Goal: Use online tool/utility

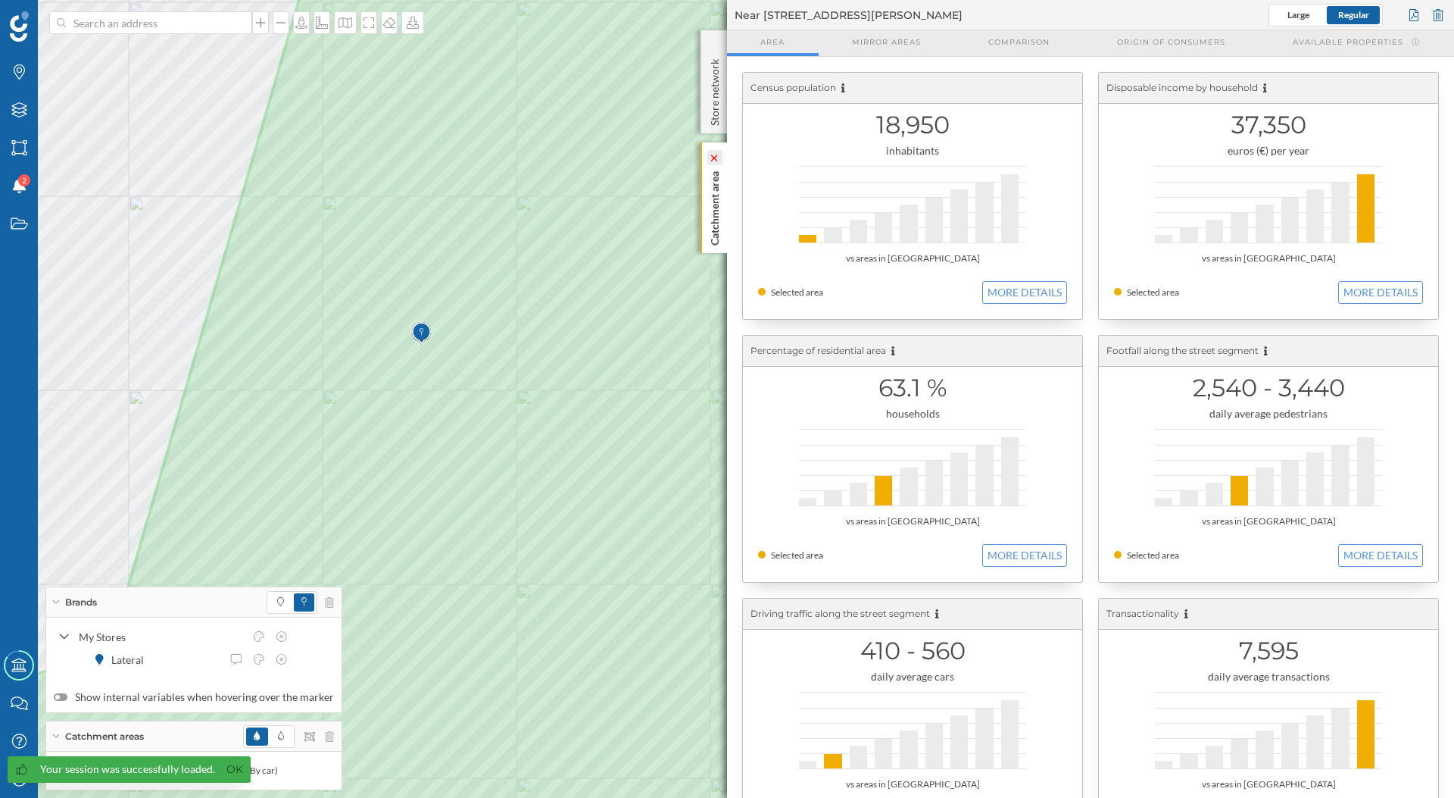
click at [716, 161] on icon at bounding box center [714, 158] width 11 height 7
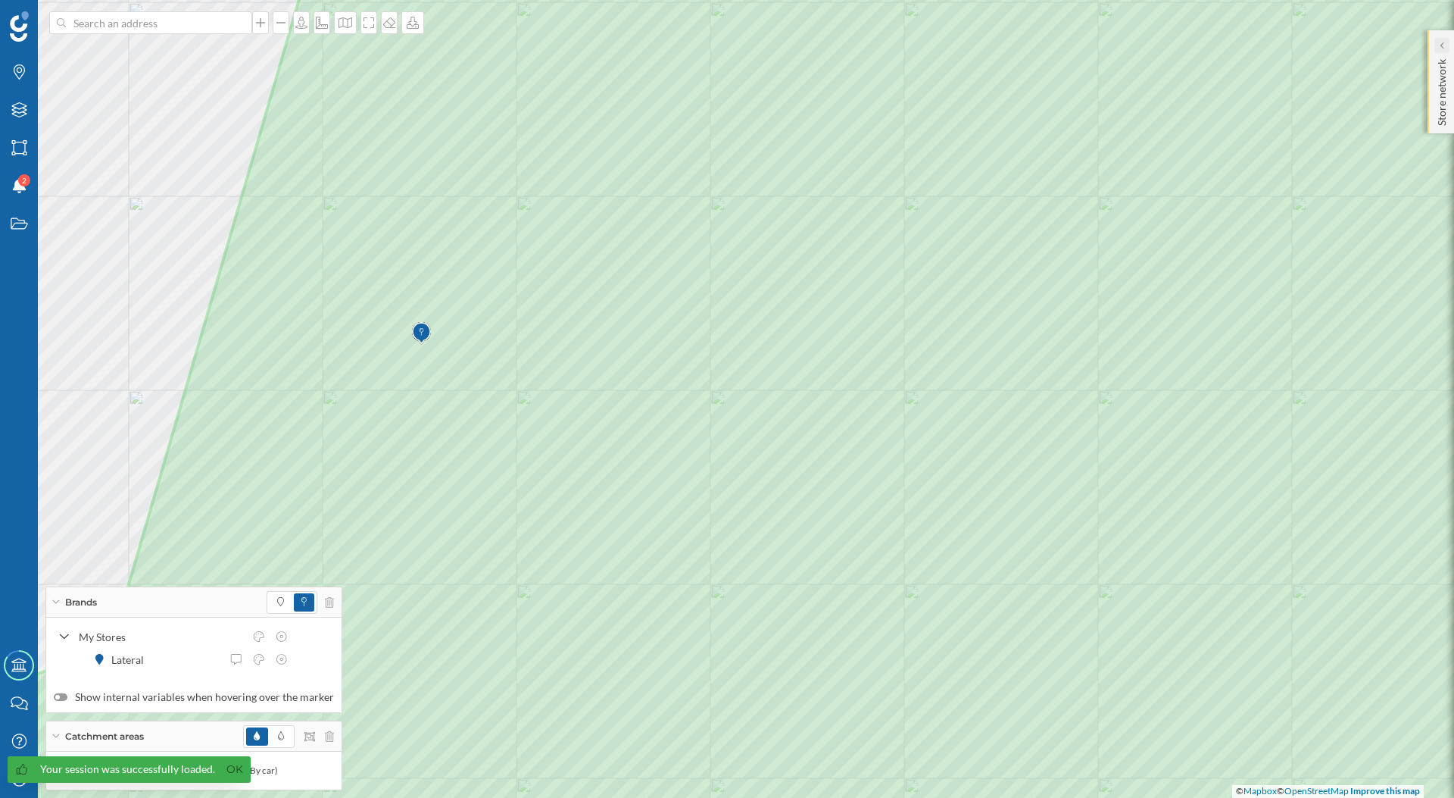
click at [1443, 44] on icon at bounding box center [1442, 45] width 4 height 7
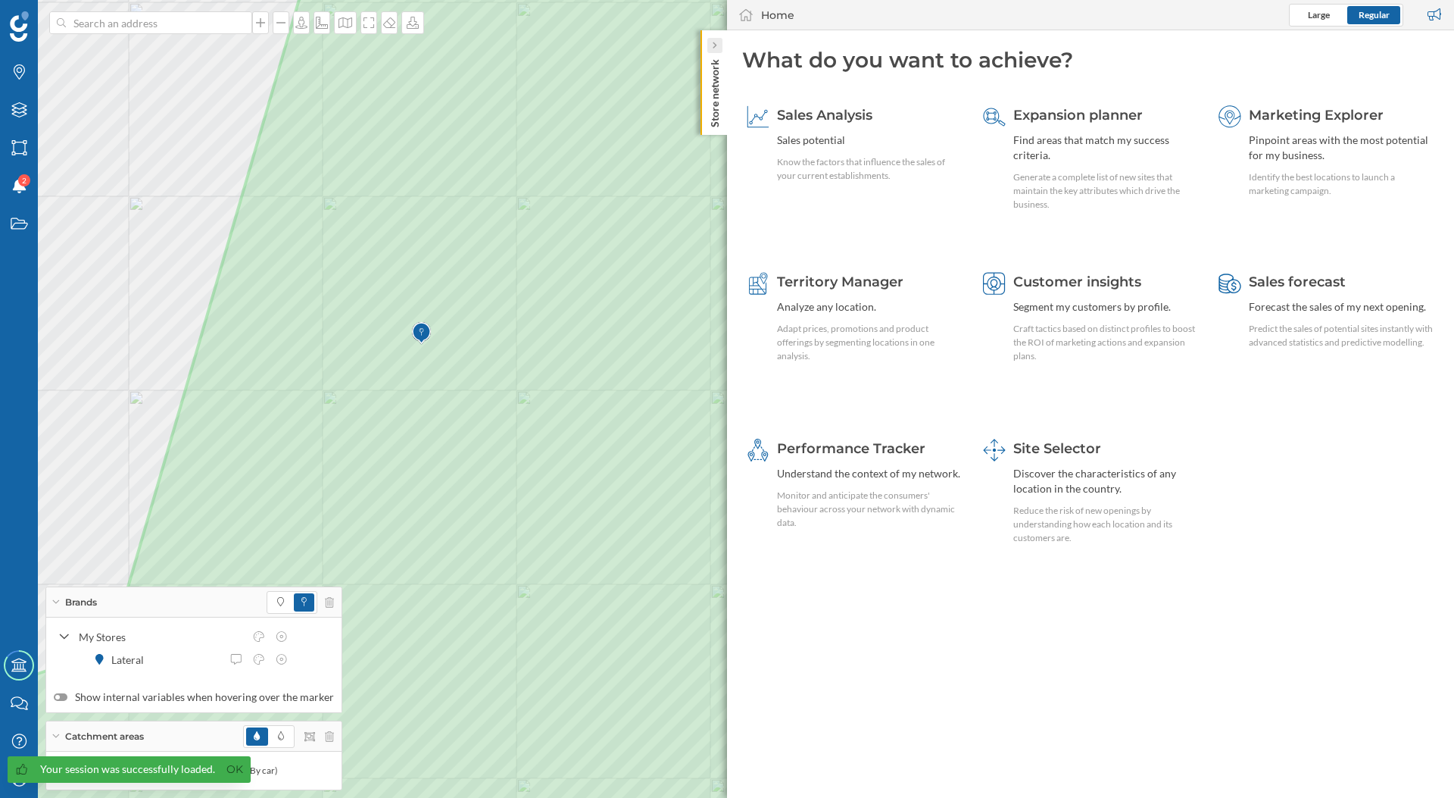
click at [717, 50] on div at bounding box center [715, 45] width 15 height 15
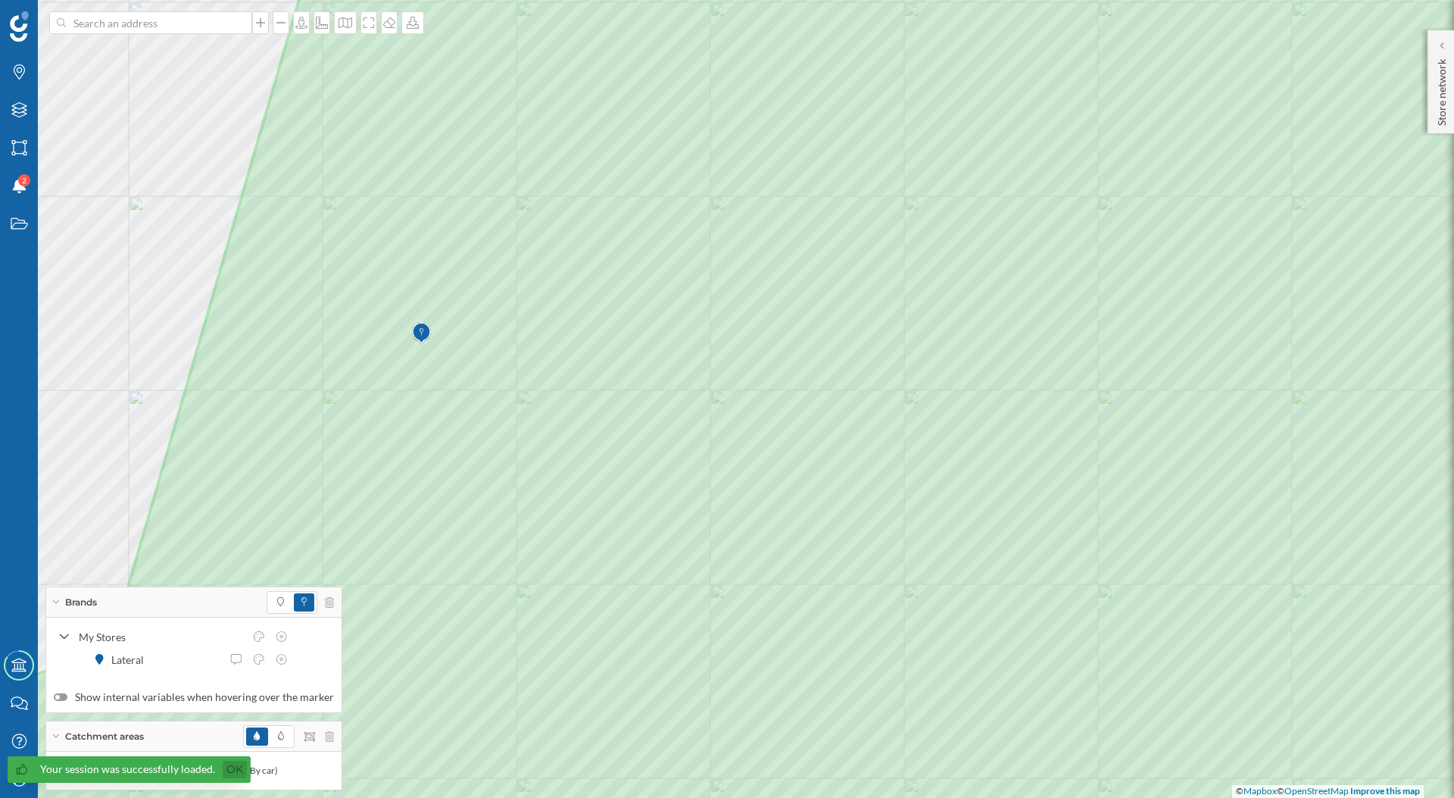
click at [229, 768] on link "Ok" at bounding box center [235, 769] width 24 height 17
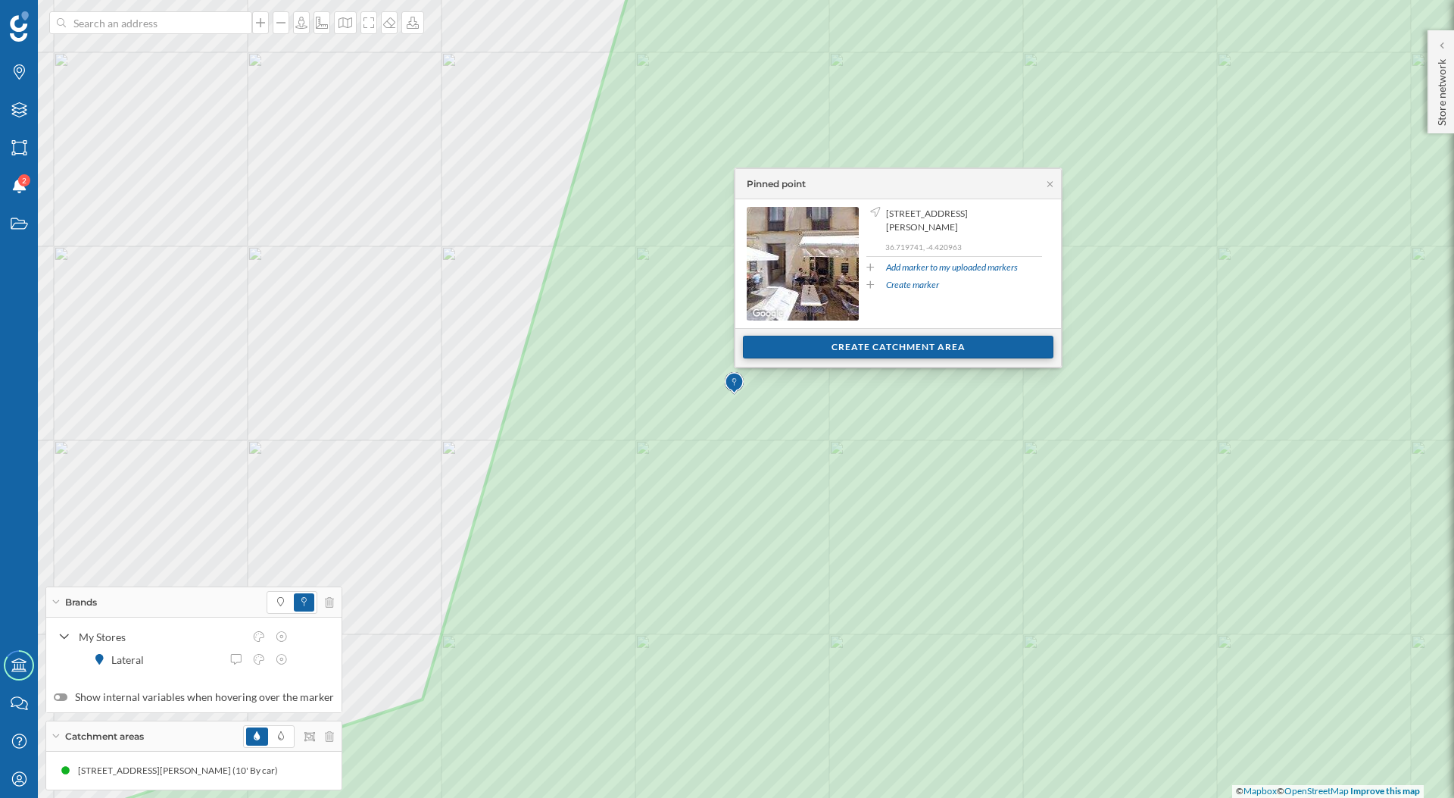
click at [779, 349] on div "Create catchment area" at bounding box center [898, 347] width 311 height 23
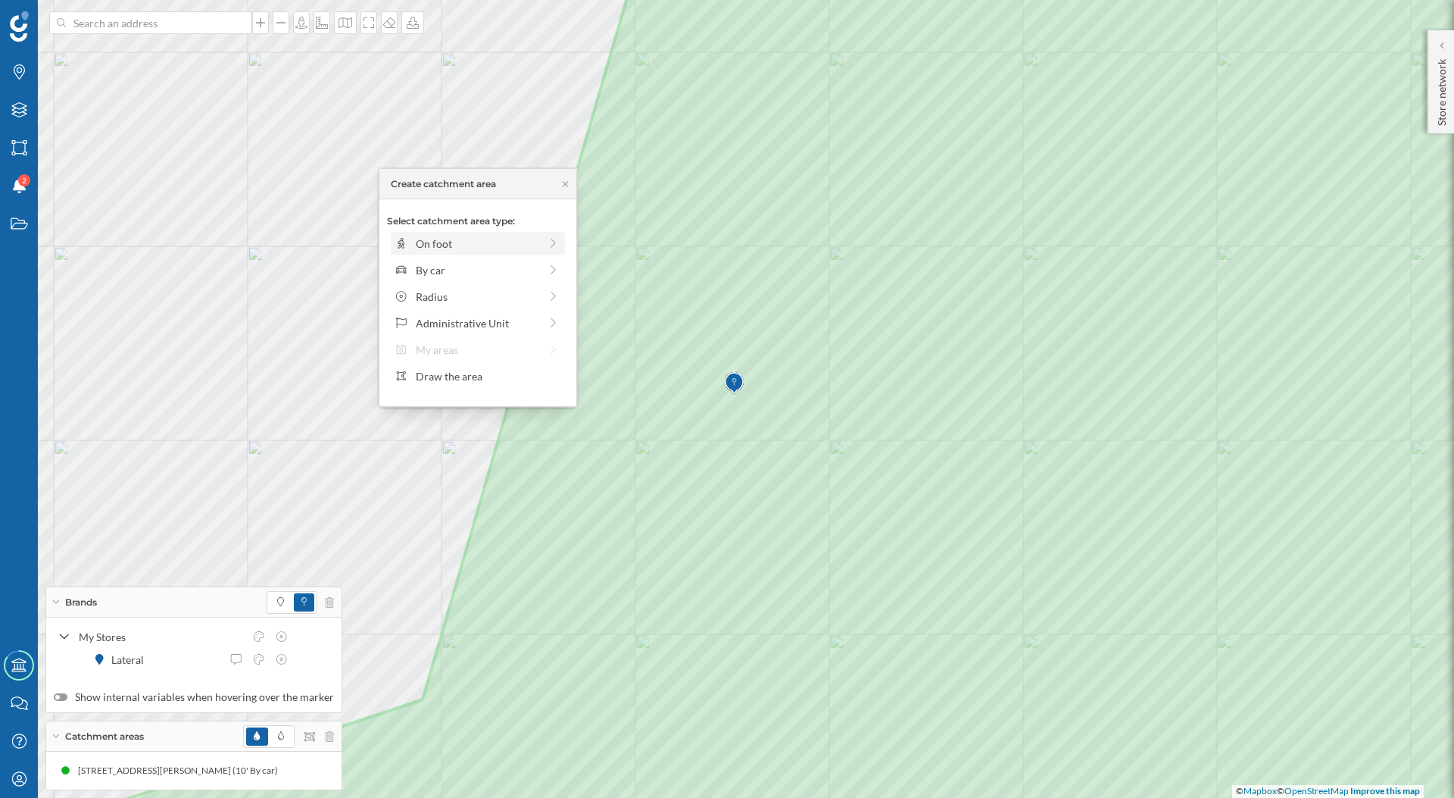
click at [496, 239] on div "On foot" at bounding box center [477, 244] width 123 height 16
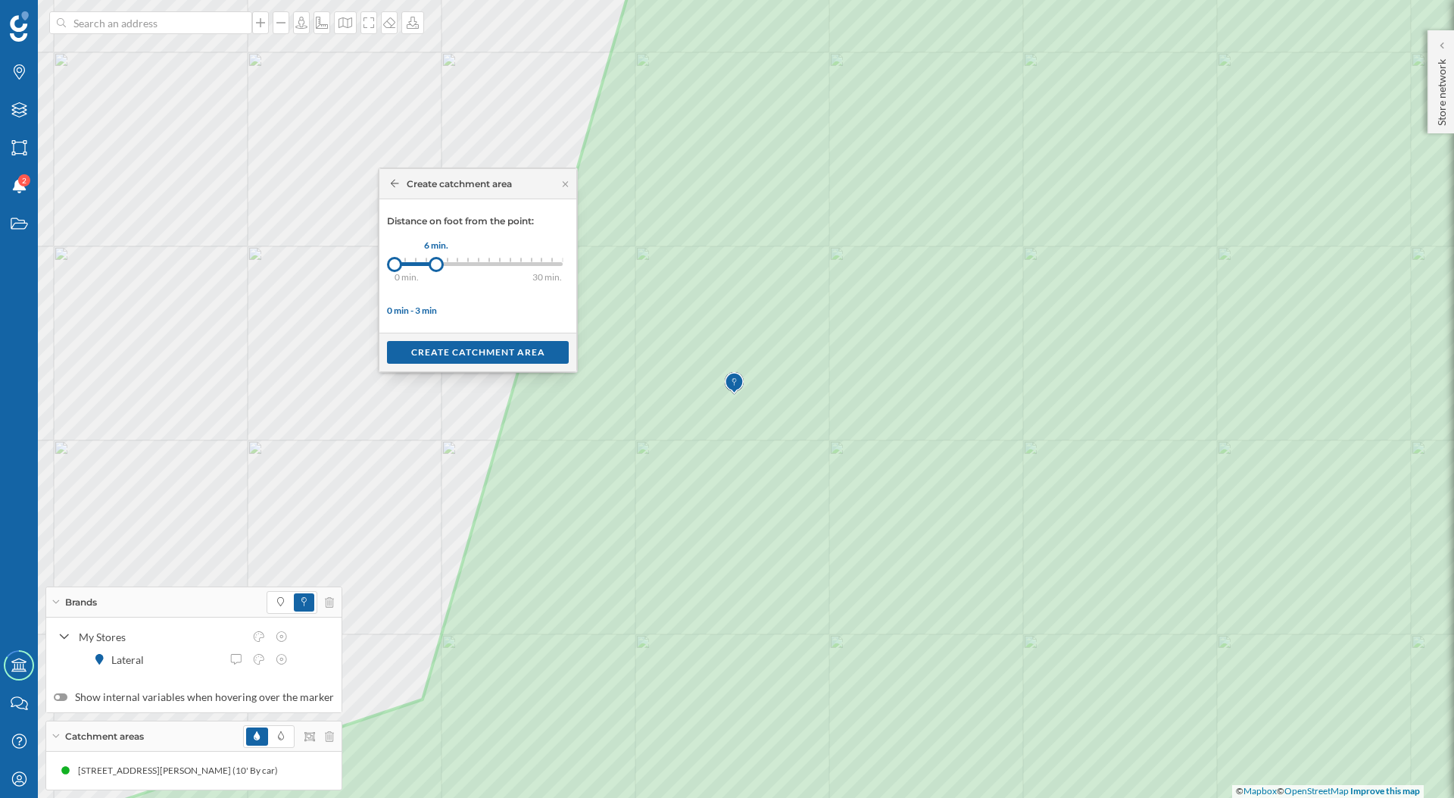
drag, startPoint x: 404, startPoint y: 266, endPoint x: 437, endPoint y: 261, distance: 33.6
click at [437, 261] on div at bounding box center [436, 264] width 15 height 15
click at [455, 355] on div "Create catchment area" at bounding box center [478, 351] width 182 height 23
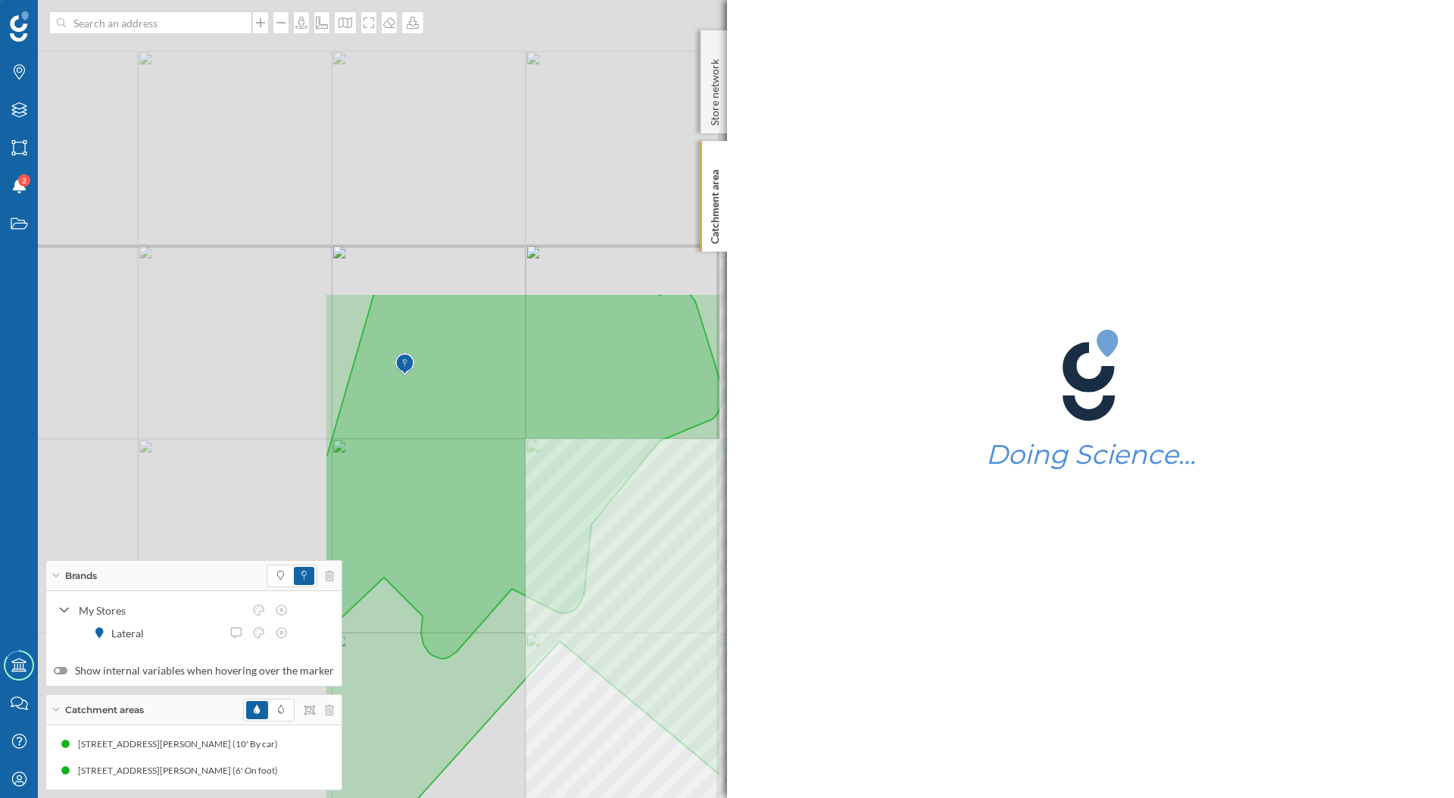
click at [687, 789] on div "© Mapbox © OpenStreetMap Improve this map" at bounding box center [727, 399] width 1454 height 798
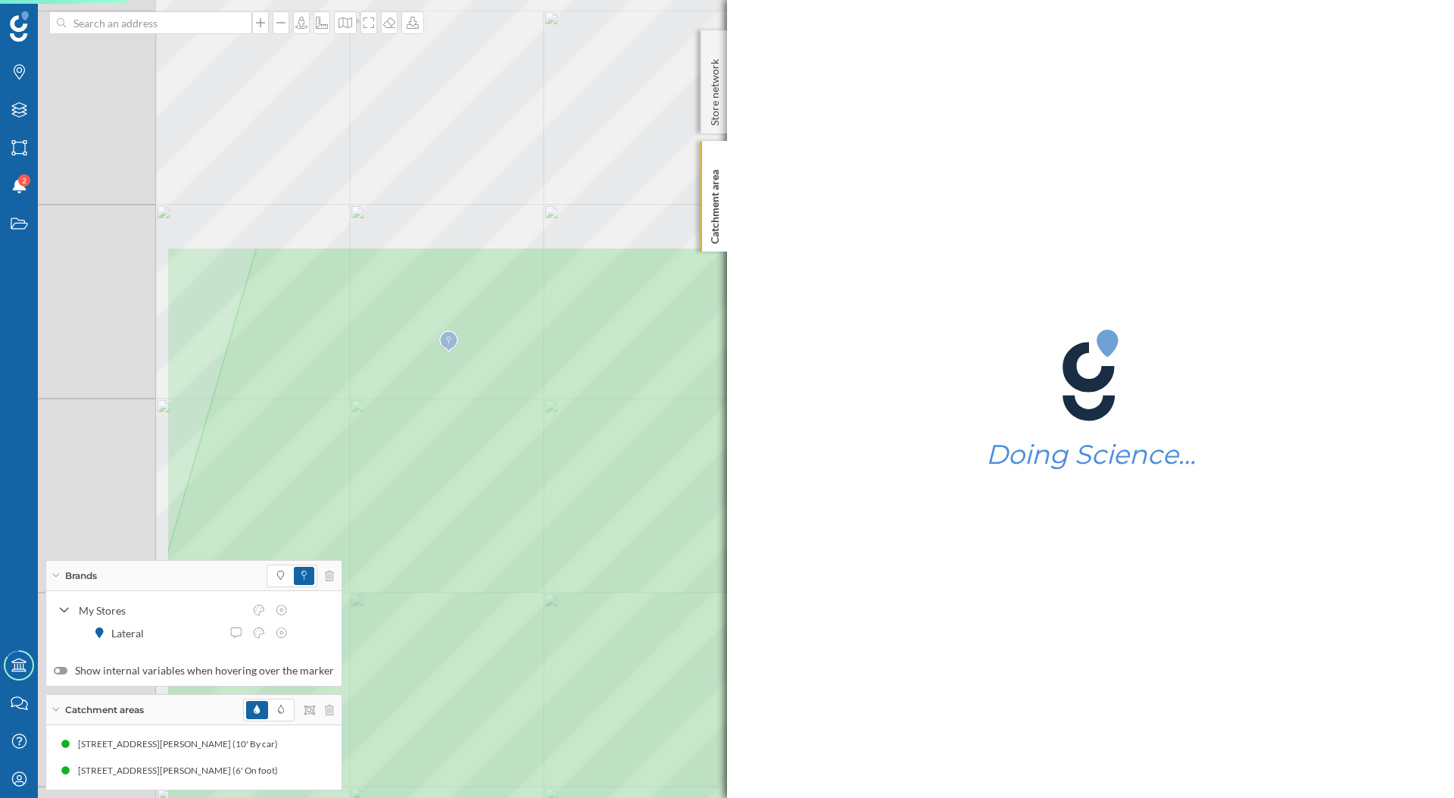
drag, startPoint x: 223, startPoint y: 420, endPoint x: 751, endPoint y: 795, distance: 647.0
click at [757, 797] on div "Brands Layers Areas Notifications 2 States Academy Contact us Help Center My Pr…" at bounding box center [727, 399] width 1454 height 798
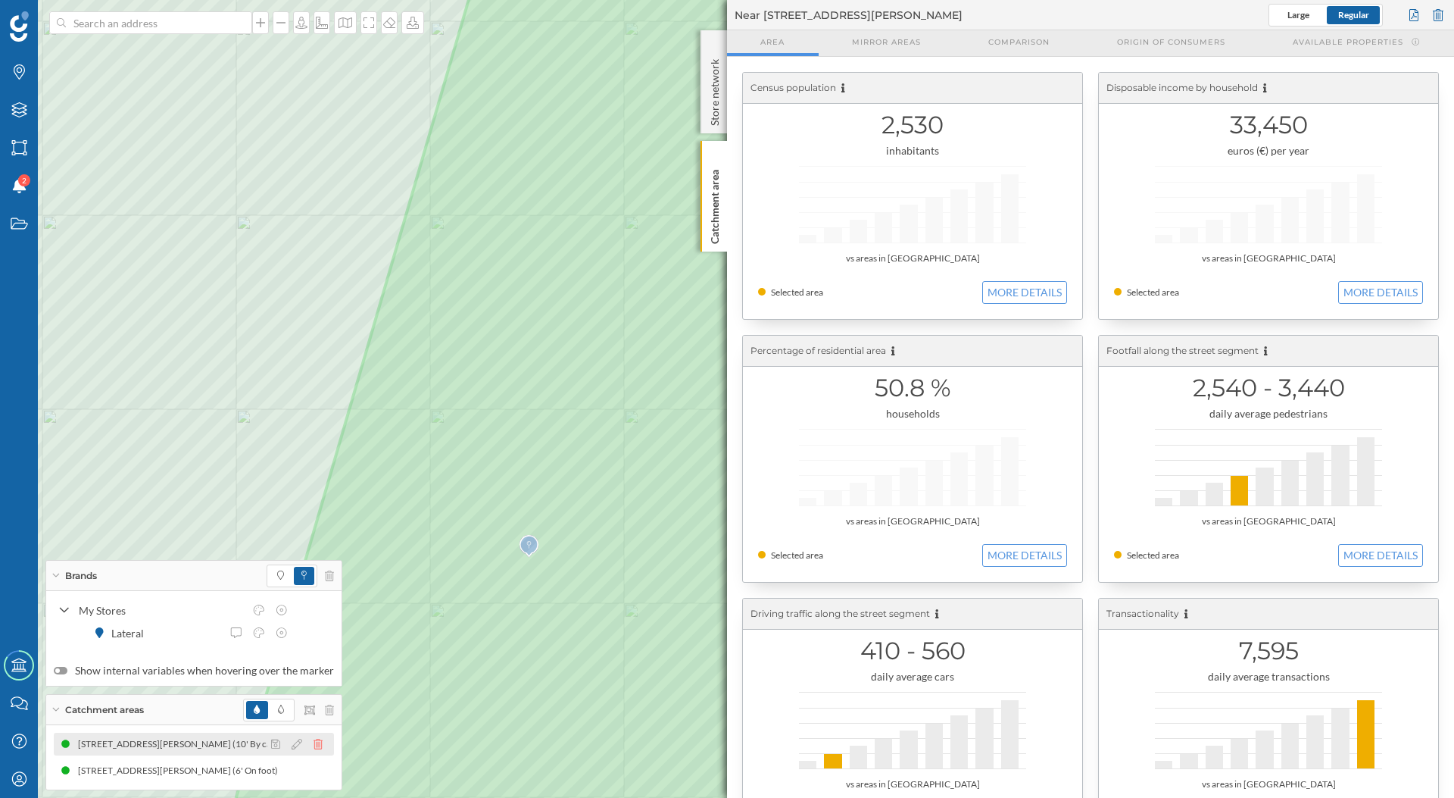
click at [317, 744] on icon at bounding box center [318, 744] width 9 height 11
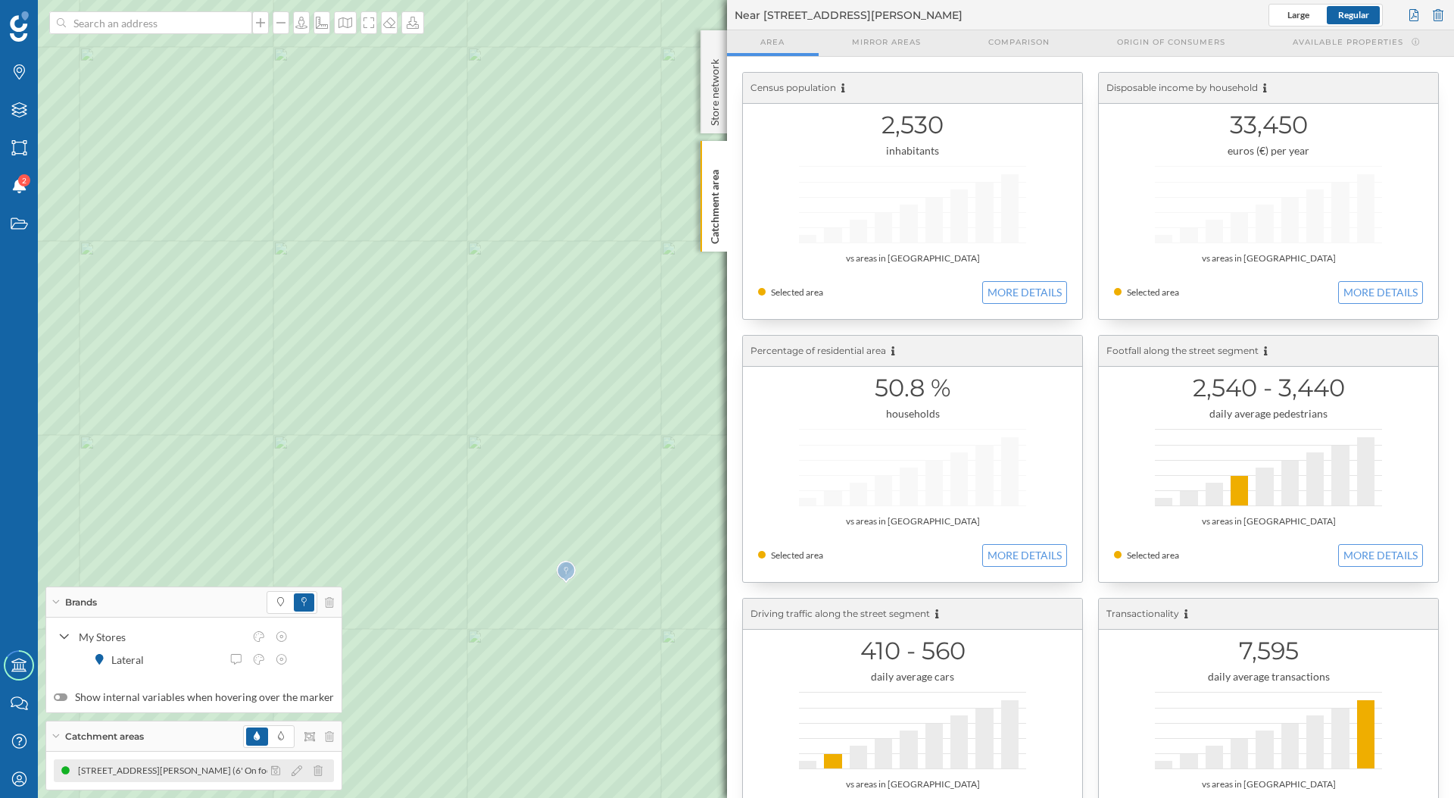
click at [206, 767] on div "[STREET_ADDRESS][PERSON_NAME] (6' On foot)" at bounding box center [182, 770] width 208 height 15
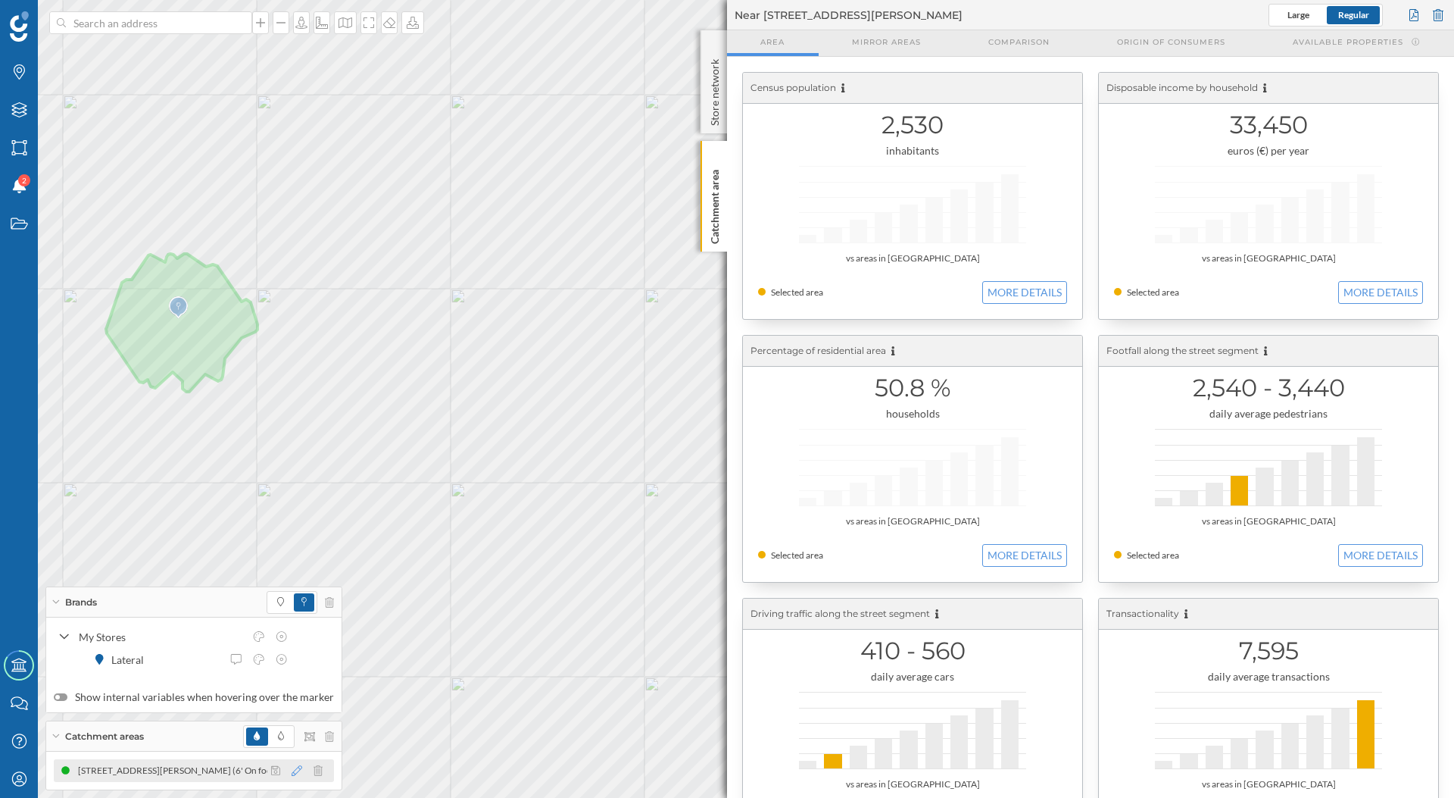
click at [297, 767] on icon at bounding box center [297, 770] width 11 height 11
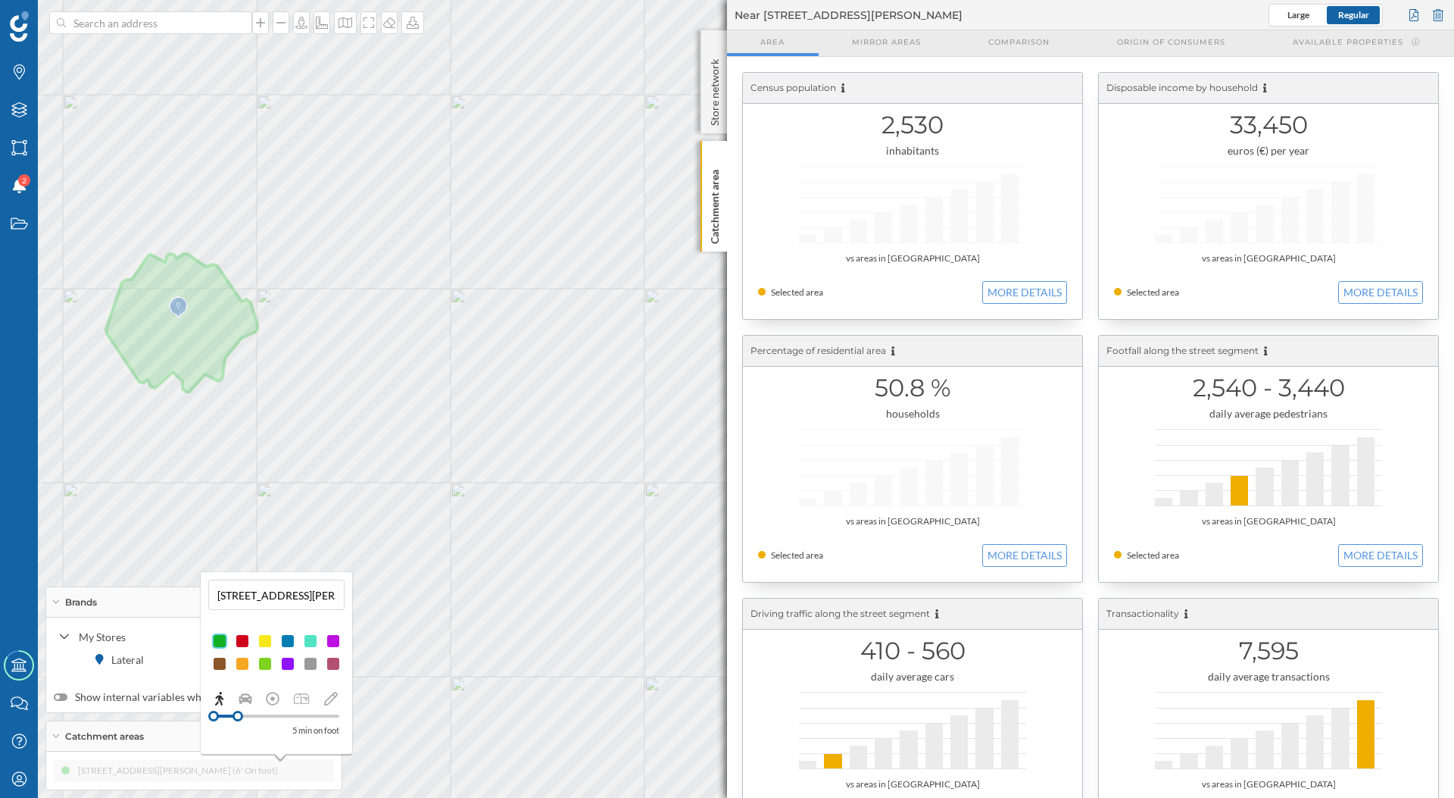
click at [238, 717] on div at bounding box center [238, 716] width 11 height 11
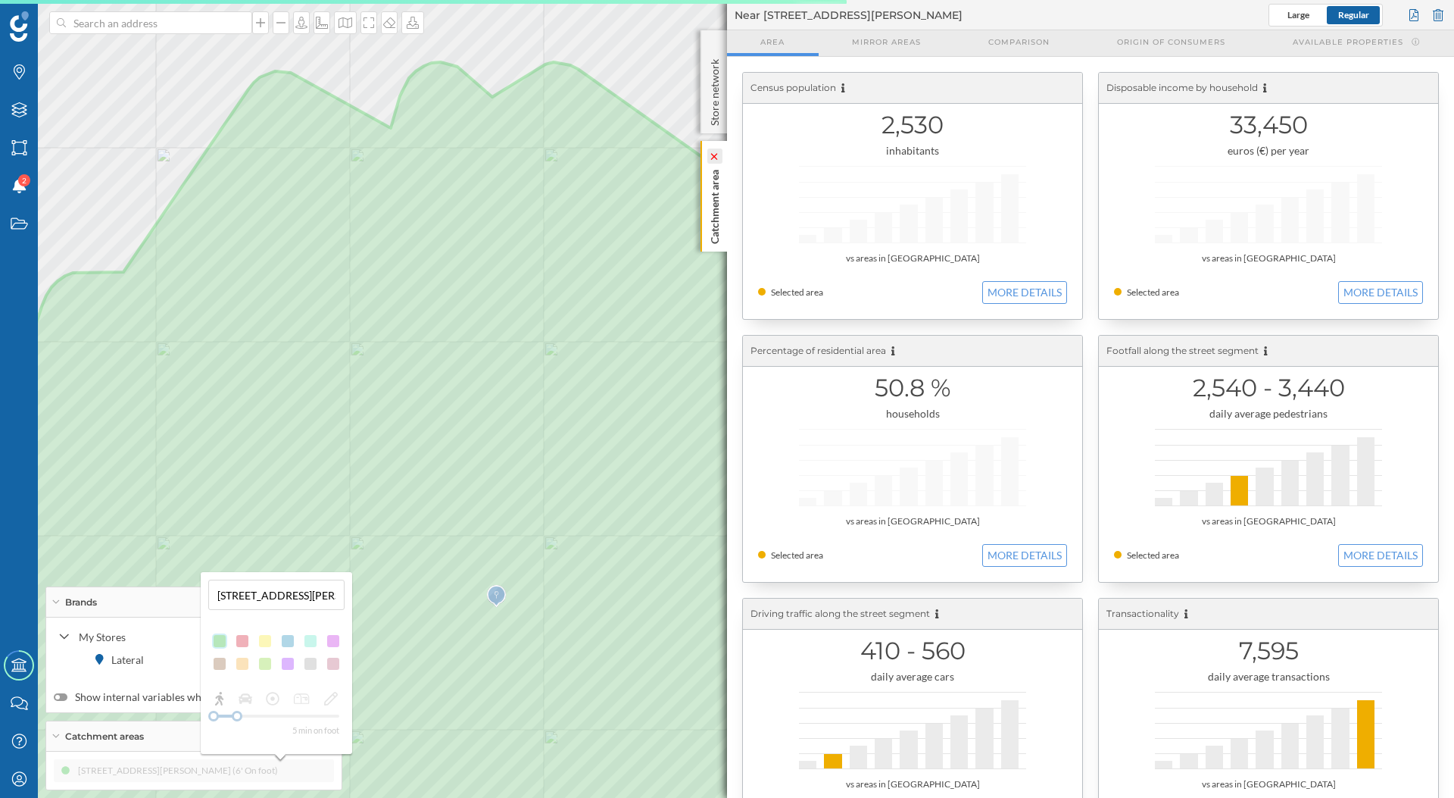
click at [714, 158] on icon at bounding box center [714, 156] width 11 height 7
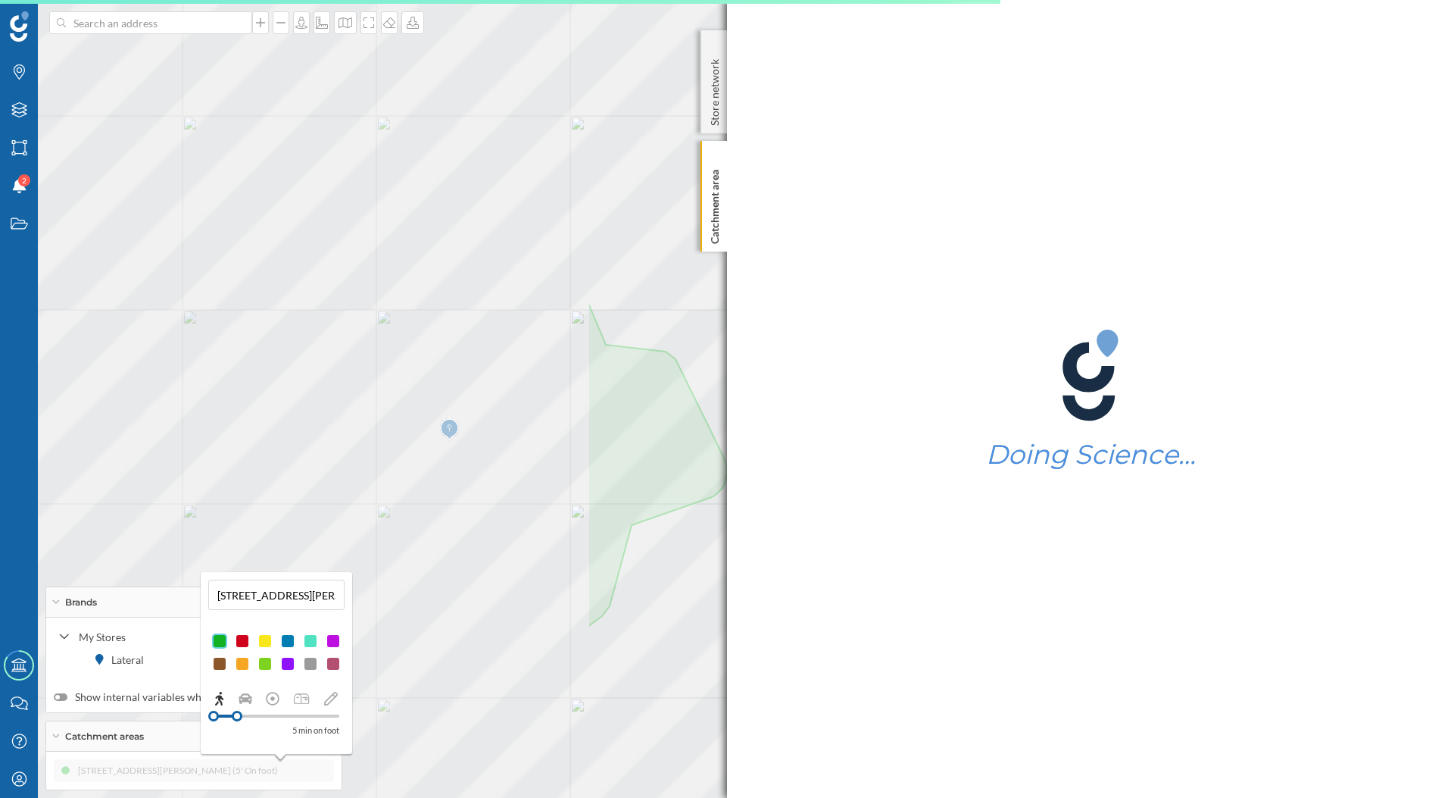
click at [988, 616] on div "Brands Layers Areas Notifications 2 States Academy Contact us Help Center My Pr…" at bounding box center [727, 399] width 1454 height 798
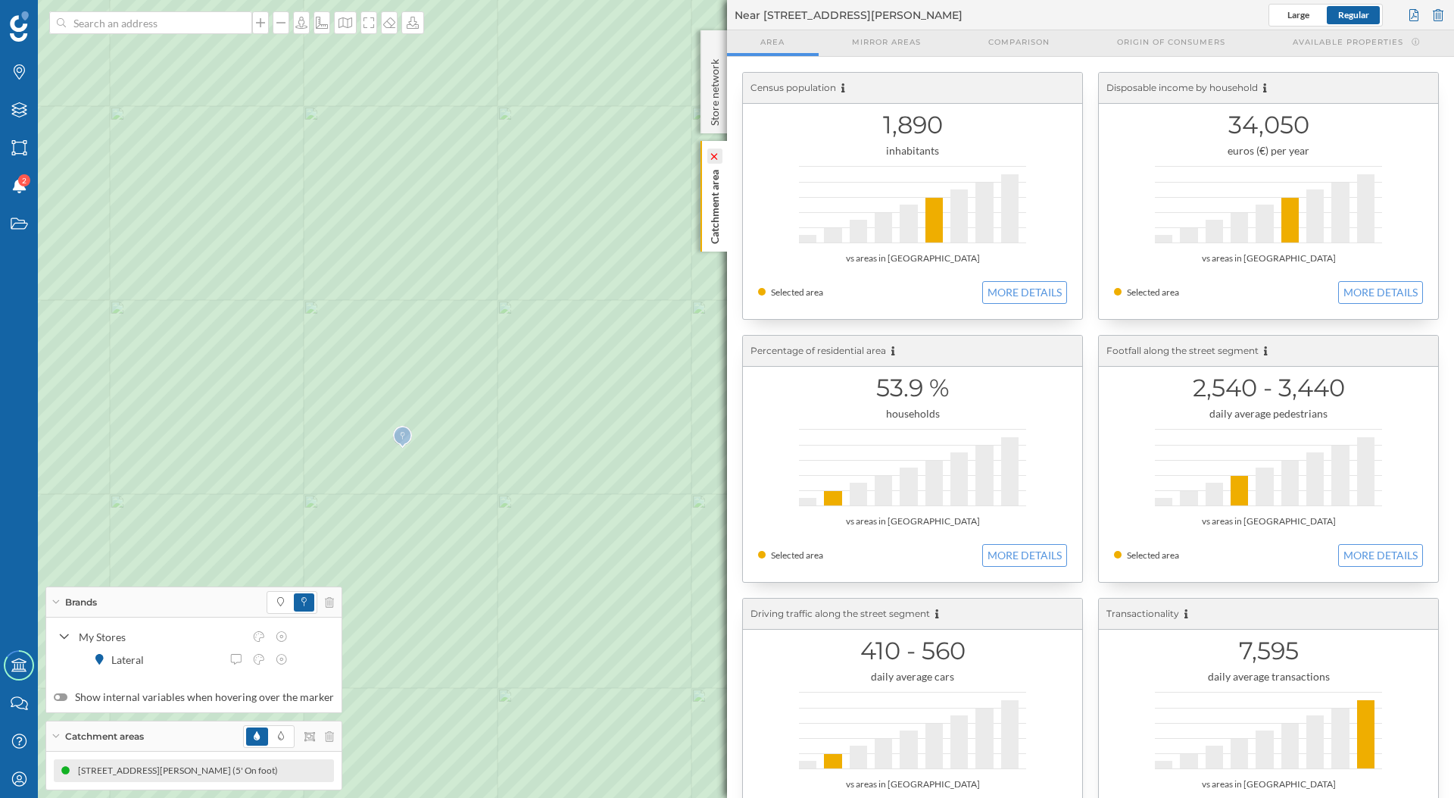
click at [714, 157] on icon at bounding box center [714, 156] width 7 height 7
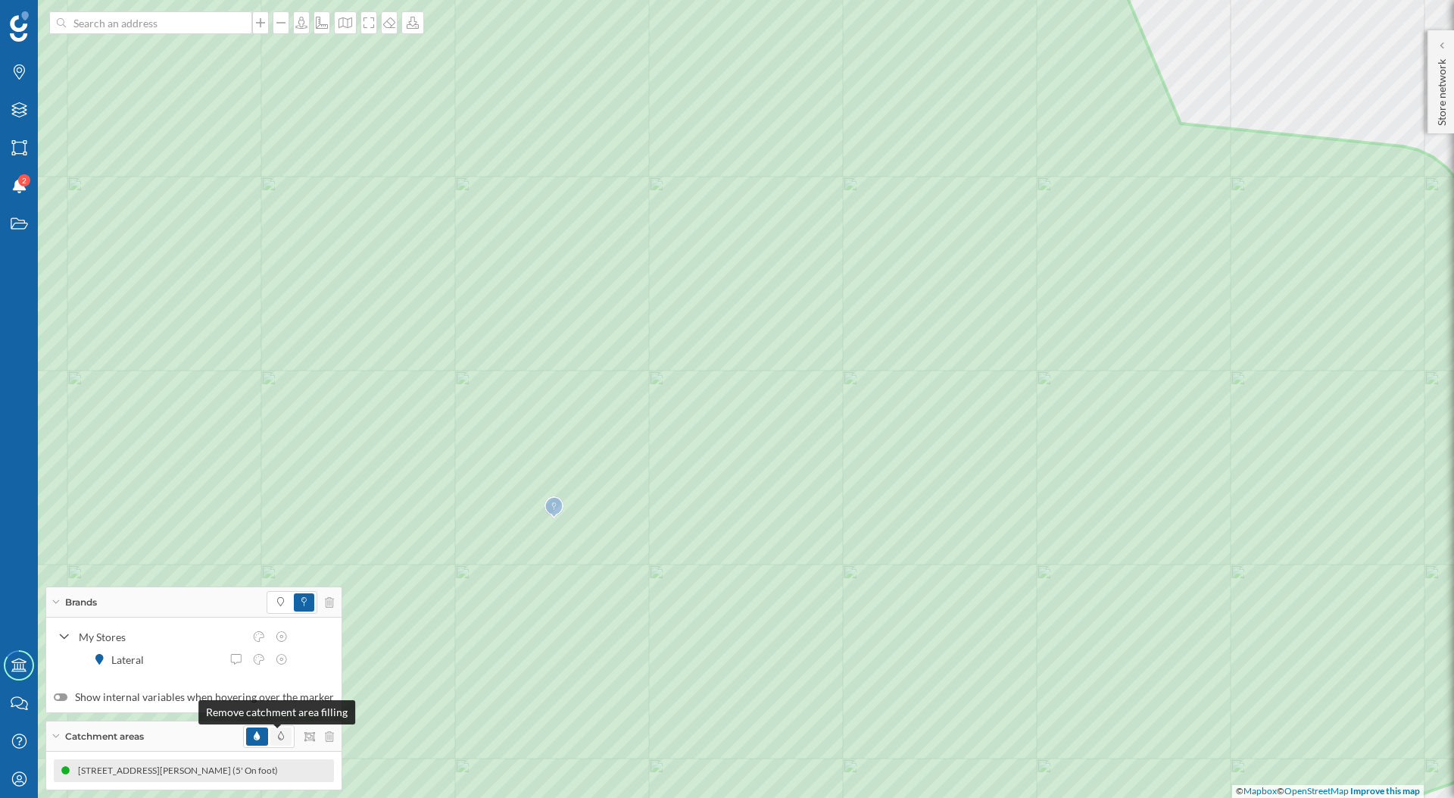
click at [278, 735] on icon at bounding box center [281, 735] width 6 height 9
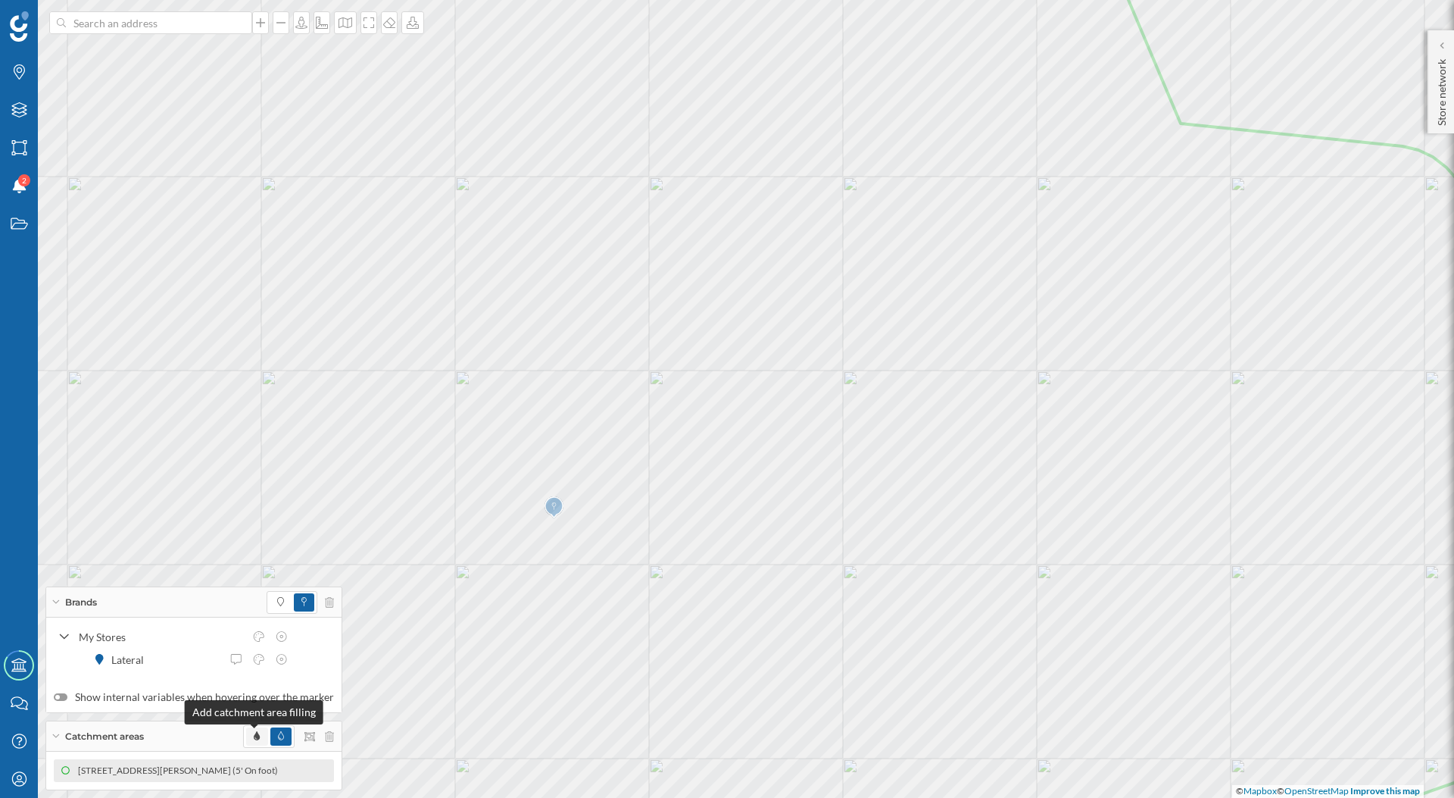
click at [254, 739] on icon at bounding box center [257, 735] width 6 height 9
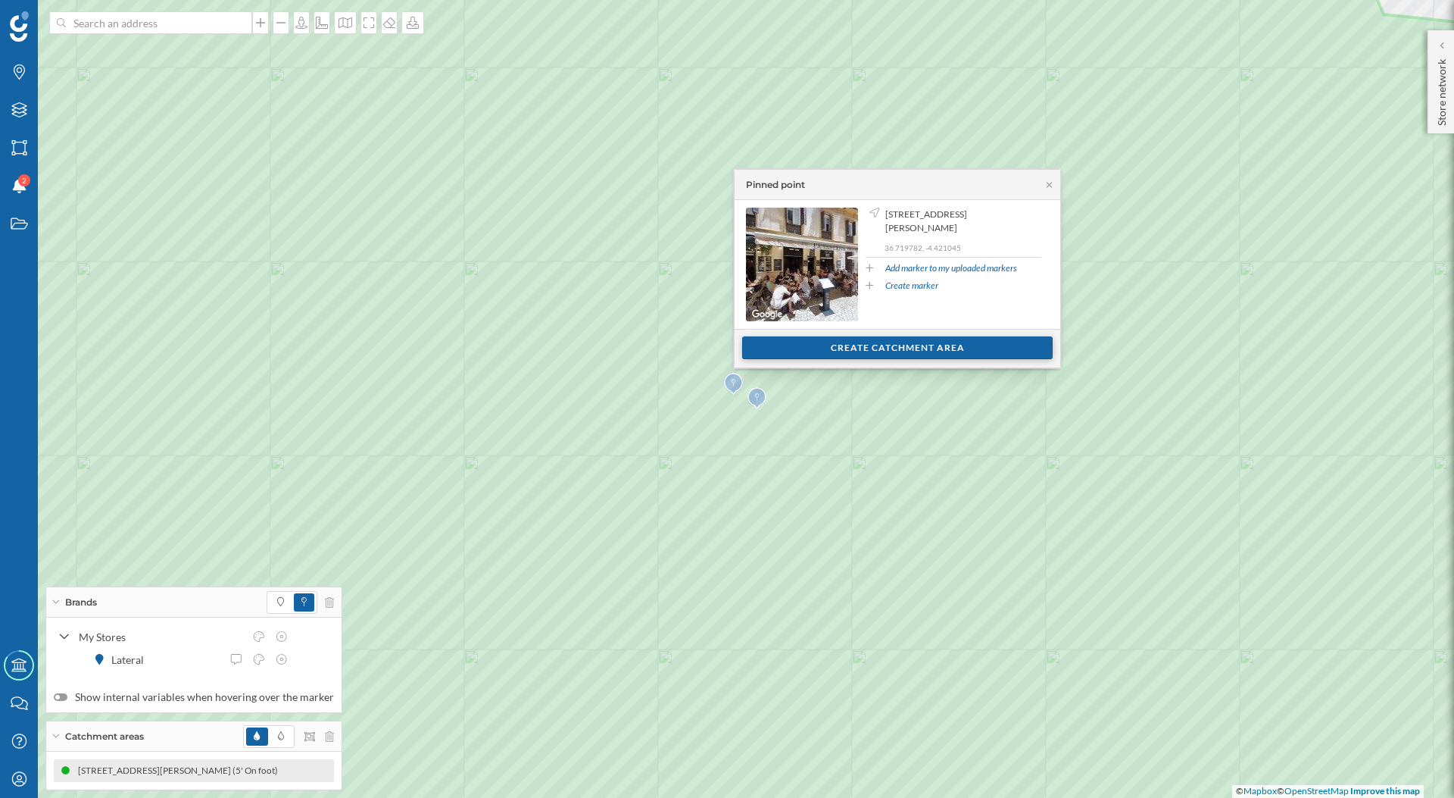
click at [799, 351] on div "Create catchment area" at bounding box center [897, 347] width 311 height 23
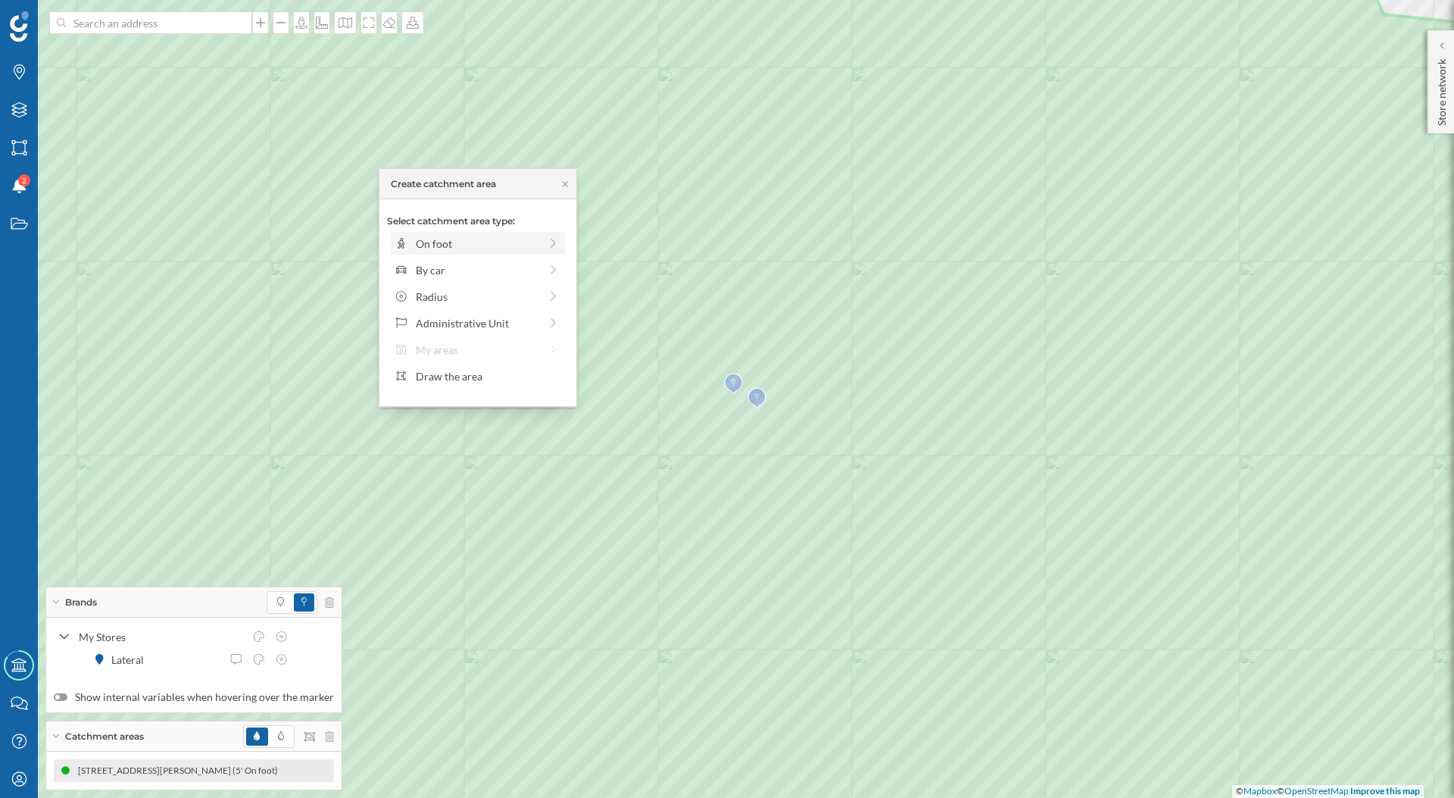
click at [510, 245] on div "On foot" at bounding box center [477, 244] width 123 height 16
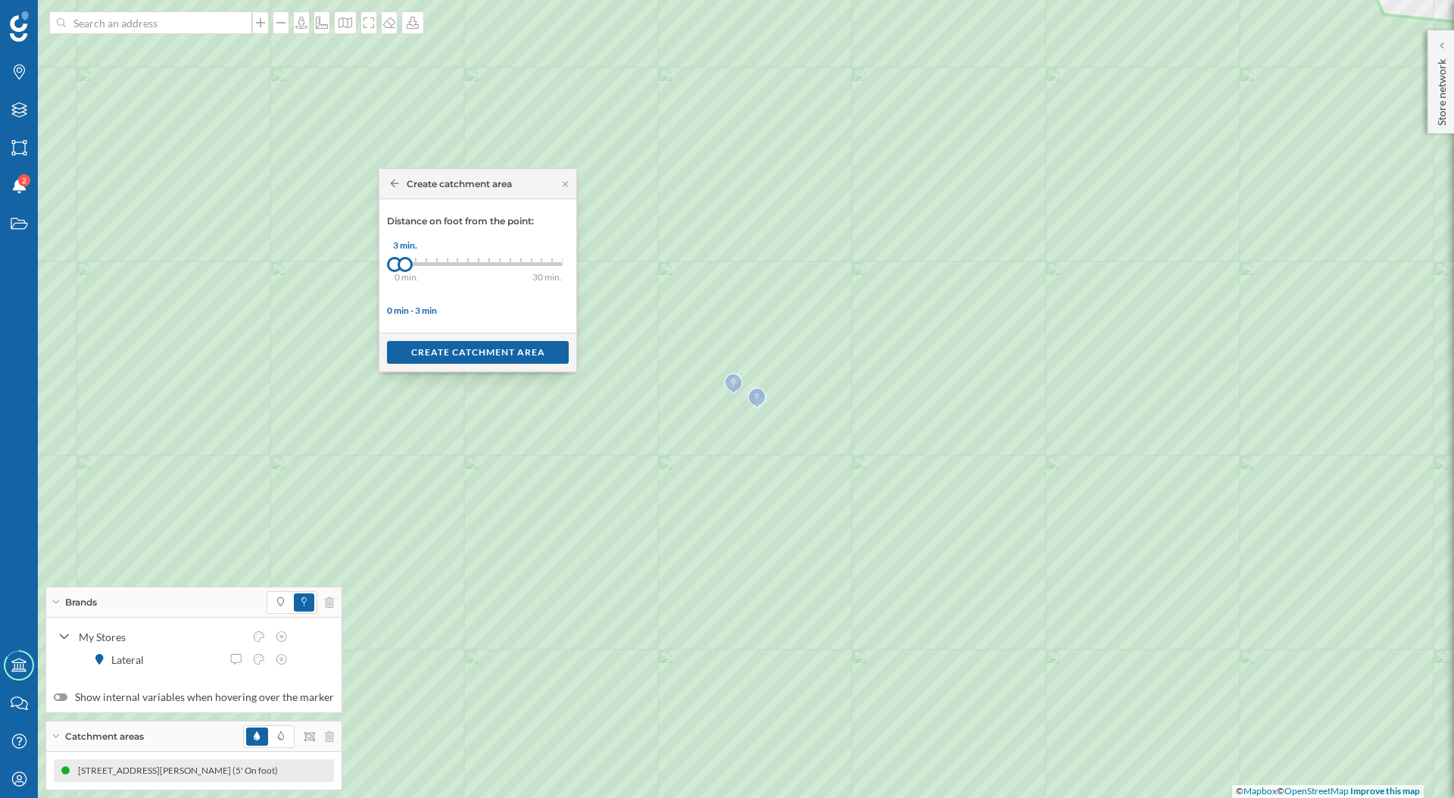
click at [412, 262] on div at bounding box center [405, 264] width 15 height 15
click at [414, 262] on div "0 min. 3 min. 4 min. 5 min. 6 min. 7 min. 8 min. 9 min. 10 min. 11 min. 12 min.…" at bounding box center [479, 264] width 168 height 19
click at [417, 259] on div at bounding box center [415, 264] width 15 height 15
click at [423, 263] on div at bounding box center [422, 264] width 15 height 15
click at [424, 358] on div "Create catchment area" at bounding box center [478, 351] width 182 height 23
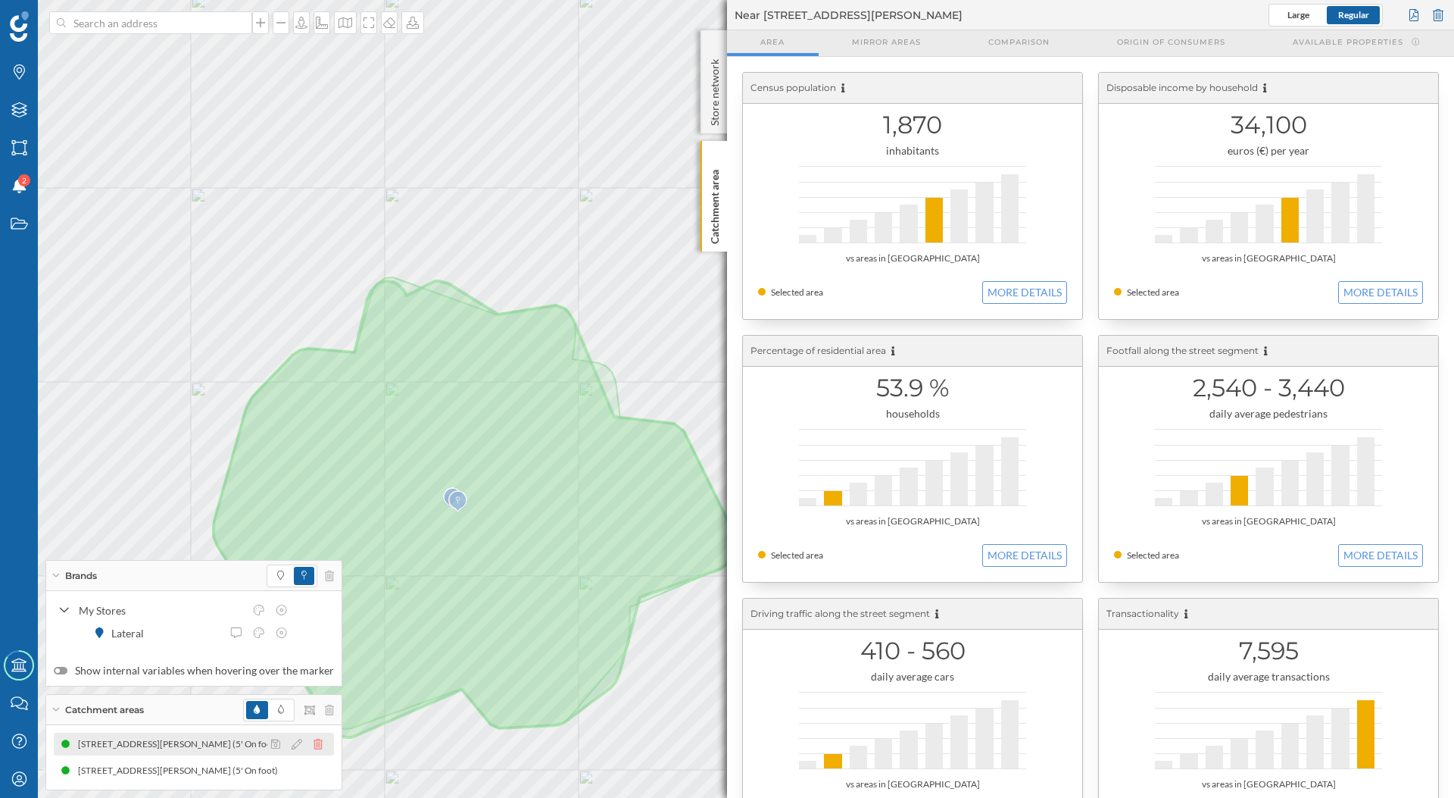
click at [314, 746] on icon at bounding box center [318, 744] width 9 height 11
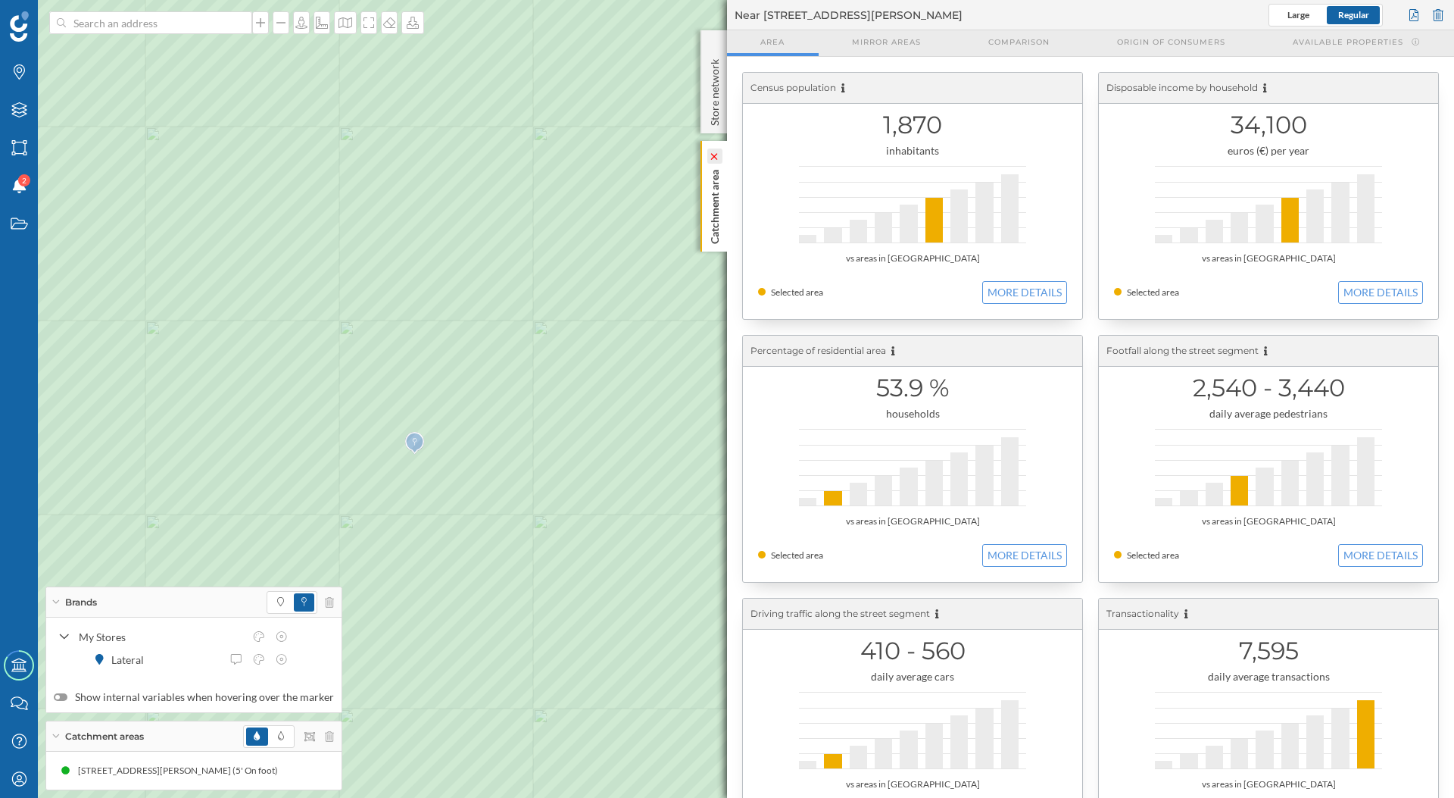
click at [715, 160] on icon at bounding box center [715, 155] width 15 height 15
